Goal: Information Seeking & Learning: Learn about a topic

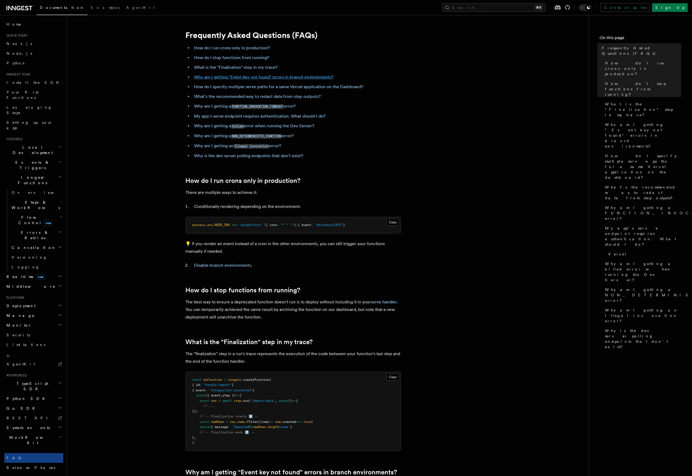
click at [251, 77] on link "Why am I getting “Event key not found" errors in branch environments?" at bounding box center [263, 76] width 139 height 5
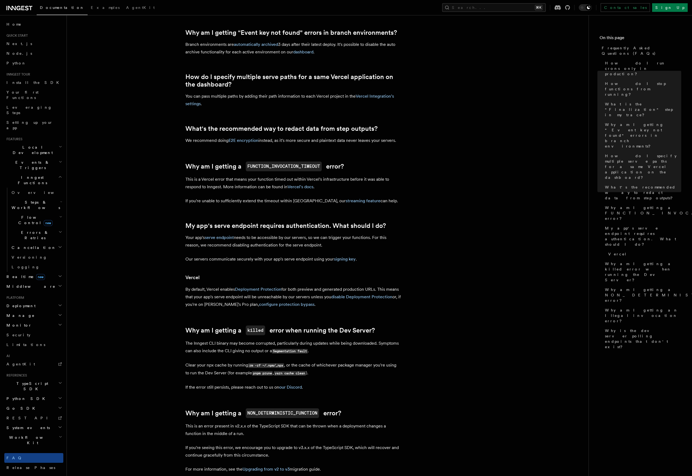
scroll to position [442, 0]
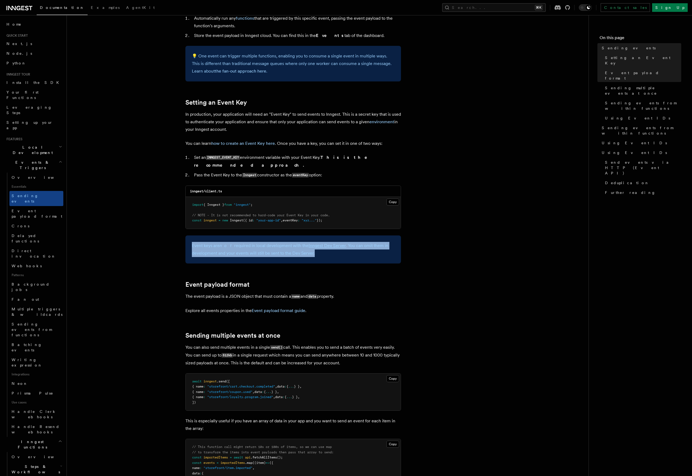
drag, startPoint x: 318, startPoint y: 244, endPoint x: 189, endPoint y: 238, distance: 129.0
click at [190, 238] on div "Event keys are not required in local development with the Inngest Dev Server . …" at bounding box center [294, 249] width 216 height 28
